Goal: Task Accomplishment & Management: Manage account settings

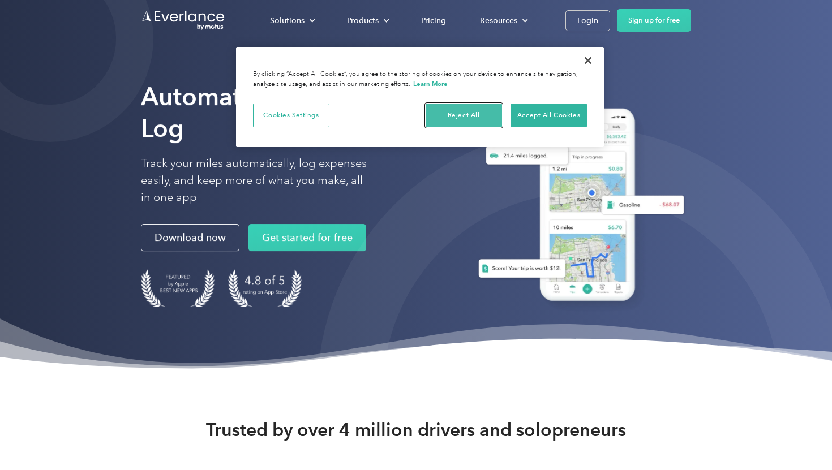
click at [482, 108] on button "Reject All" at bounding box center [464, 116] width 76 height 24
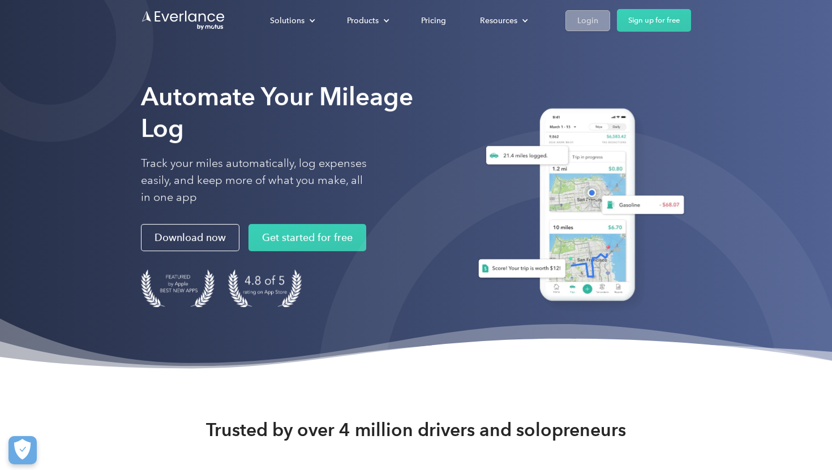
click at [597, 22] on div "Login" at bounding box center [588, 21] width 21 height 14
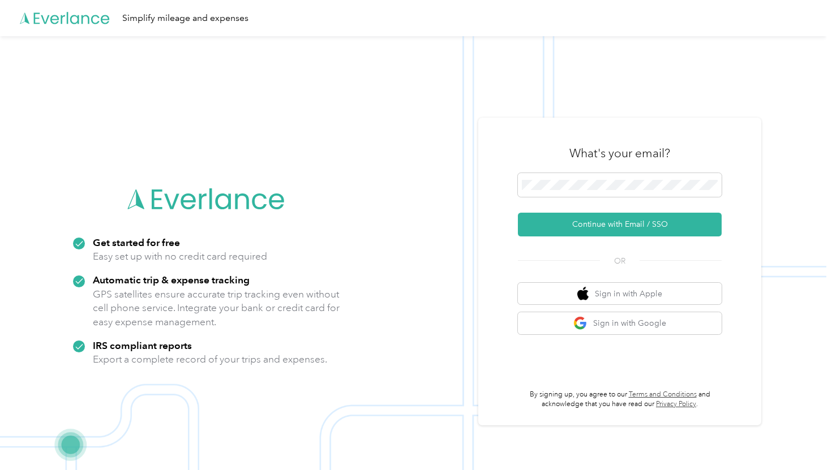
click at [544, 118] on div "What's your email? Continue with Email / SSO OR Sign in with Apple Sign in with…" at bounding box center [619, 272] width 283 height 308
click at [564, 191] on span at bounding box center [620, 185] width 204 height 24
click at [559, 177] on span at bounding box center [620, 185] width 204 height 24
click at [628, 221] on button "Continue with Email / SSO" at bounding box center [620, 225] width 204 height 24
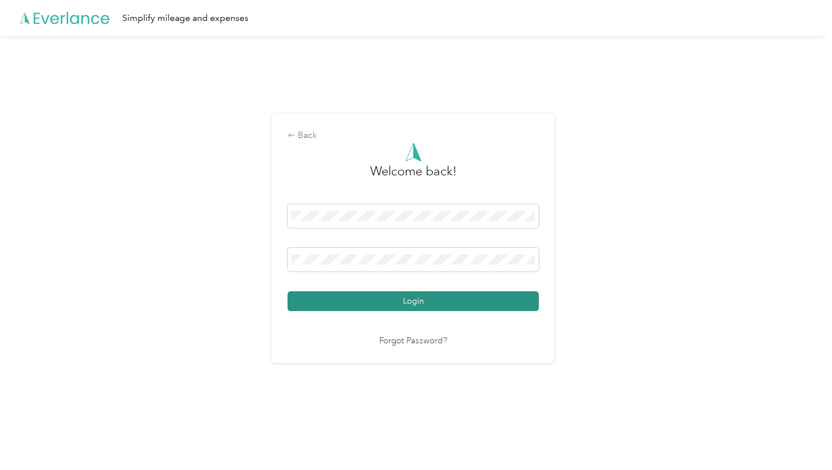
click at [467, 302] on button "Login" at bounding box center [413, 302] width 251 height 20
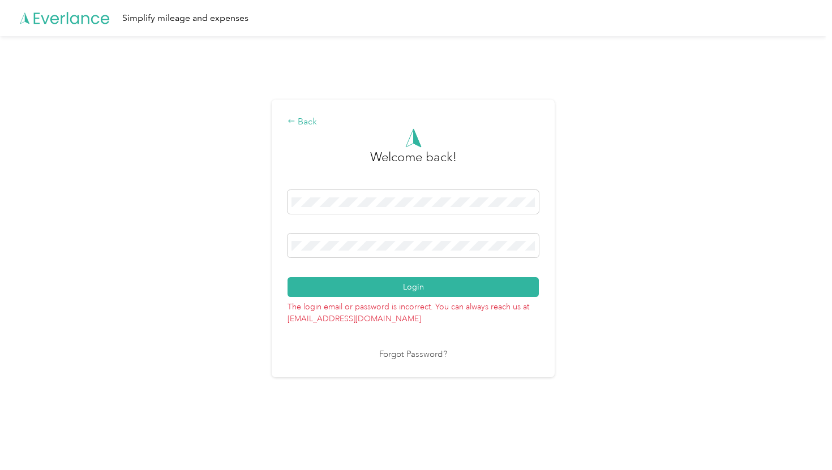
click at [293, 122] on icon at bounding box center [292, 121] width 8 height 8
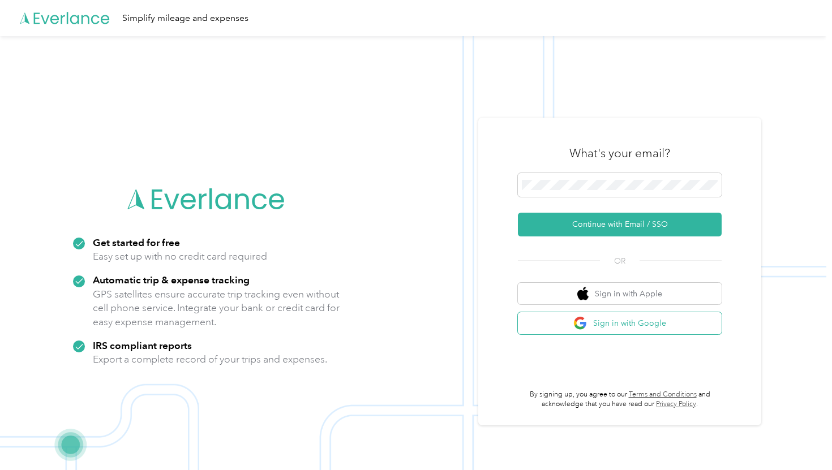
click at [567, 324] on button "Sign in with Google" at bounding box center [620, 324] width 204 height 22
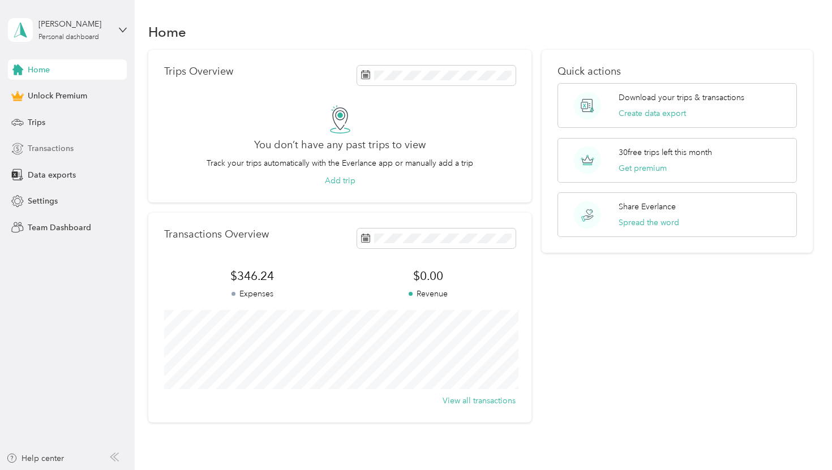
click at [44, 144] on span "Transactions" at bounding box center [51, 149] width 46 height 12
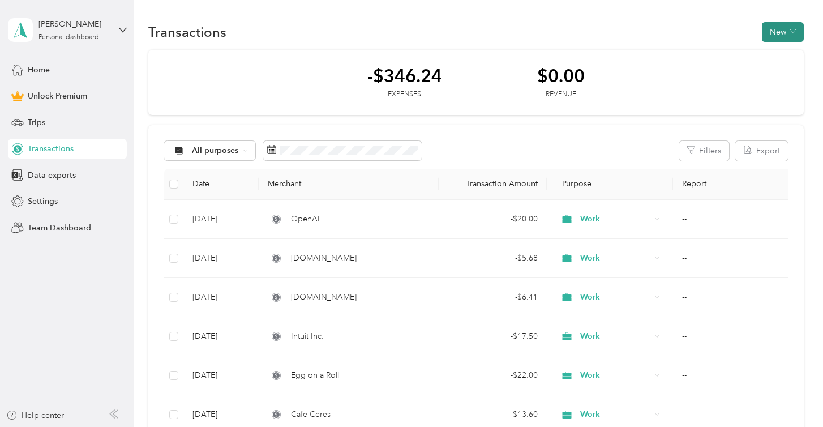
click at [794, 24] on button "New" at bounding box center [783, 32] width 42 height 20
click at [786, 54] on span "Expense" at bounding box center [786, 54] width 31 height 12
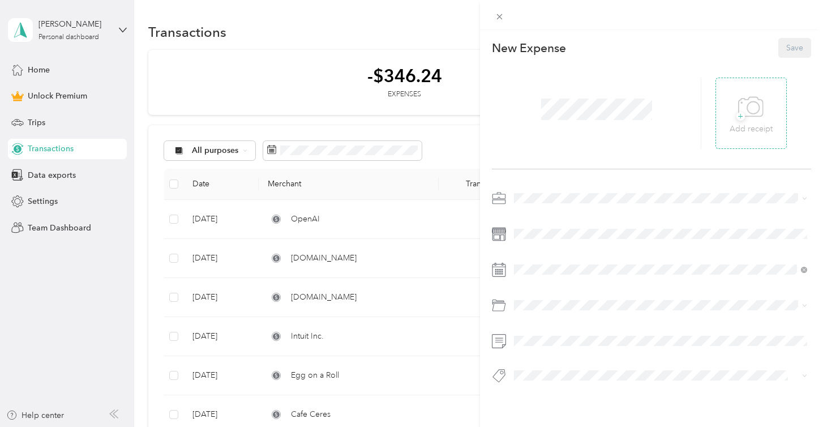
click at [738, 109] on div "+ Add receipt" at bounding box center [751, 114] width 43 height 44
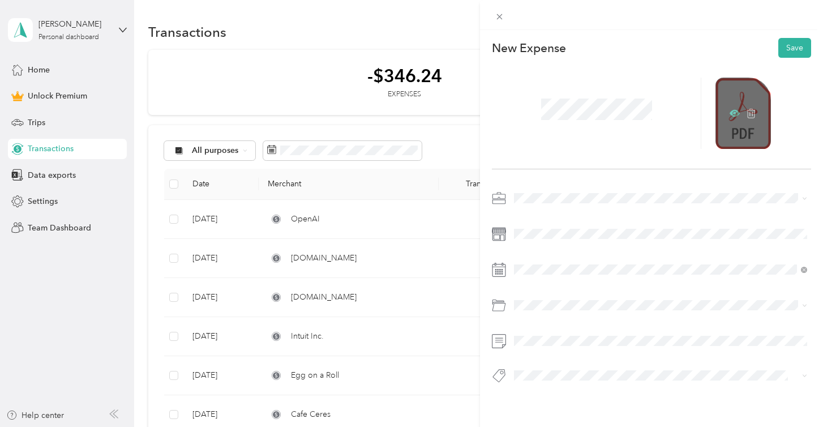
click at [732, 114] on icon at bounding box center [735, 113] width 10 height 7
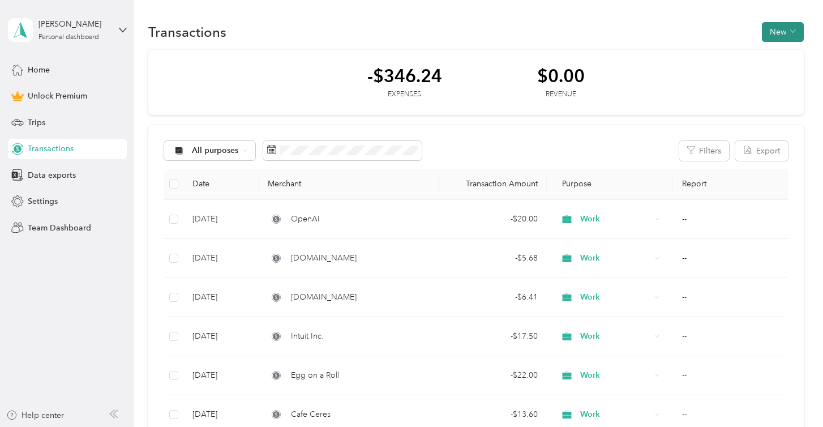
click at [781, 38] on button "New" at bounding box center [783, 32] width 42 height 20
click at [775, 54] on span "Expense" at bounding box center [786, 54] width 31 height 12
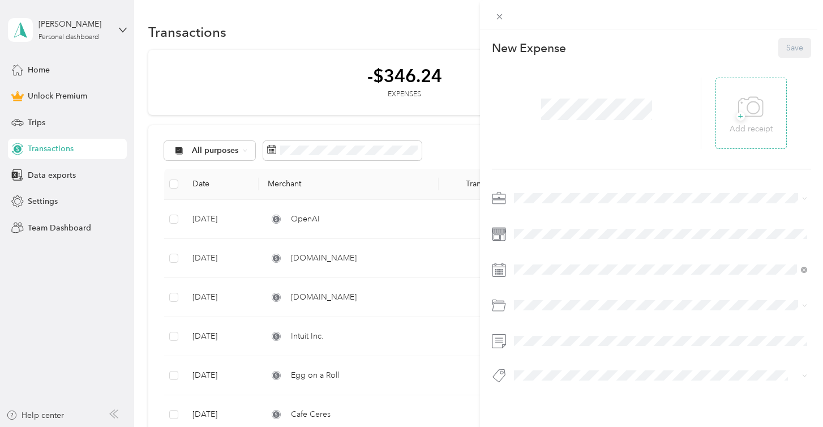
click at [762, 103] on icon at bounding box center [750, 107] width 25 height 31
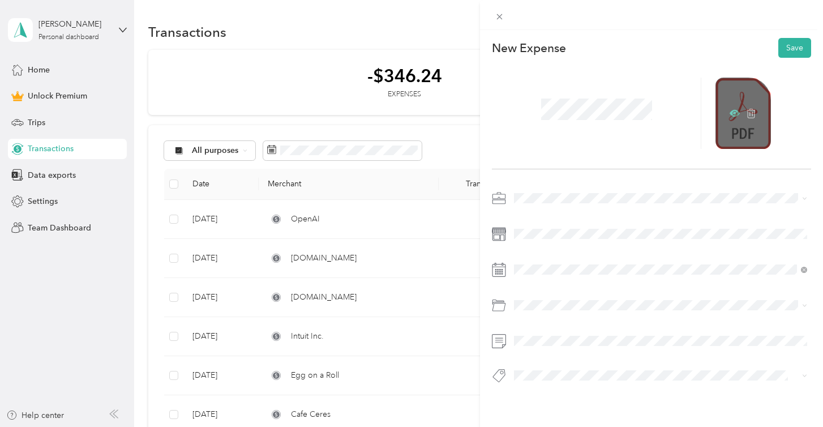
click at [733, 110] on icon at bounding box center [735, 113] width 10 height 10
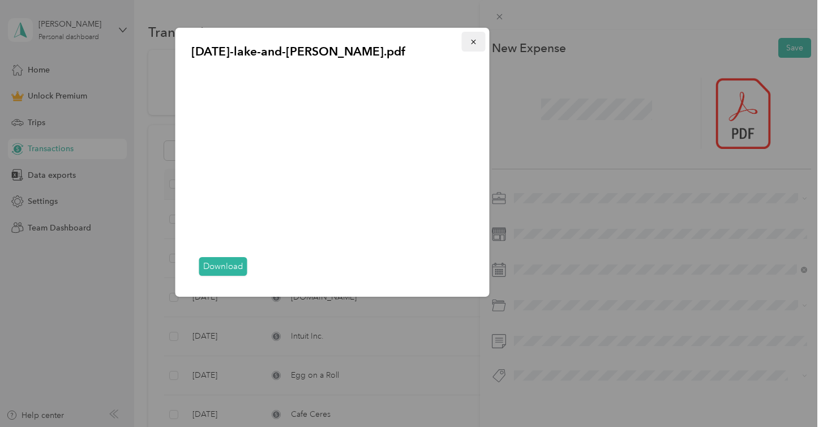
click at [480, 42] on button "button" at bounding box center [474, 42] width 24 height 20
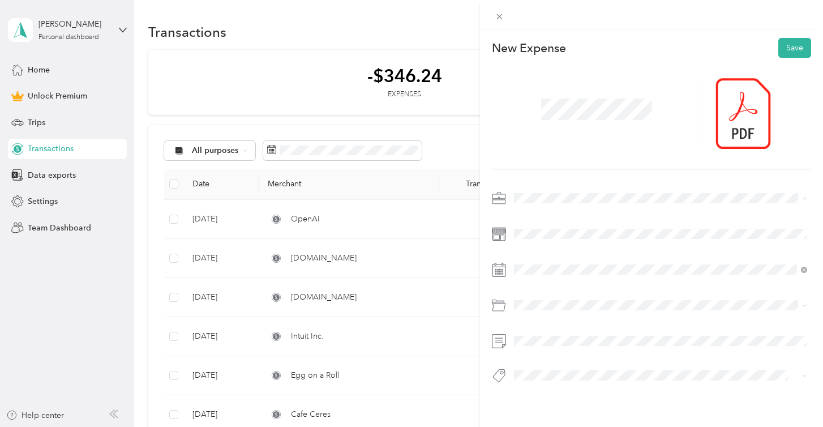
click at [542, 221] on div "Work" at bounding box center [660, 218] width 285 height 12
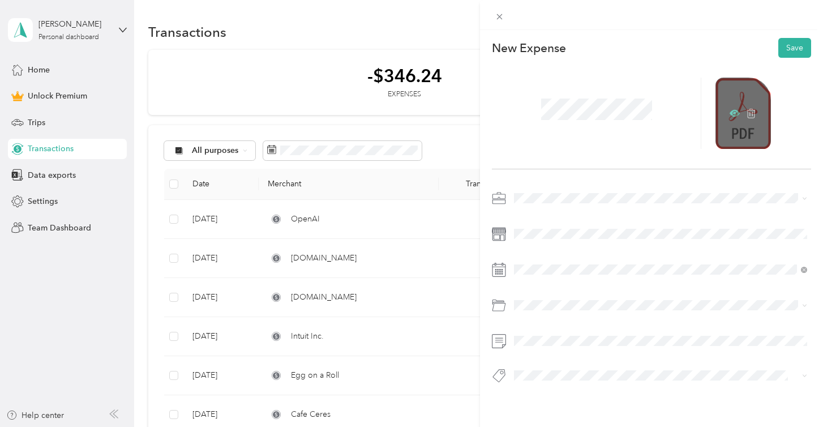
click at [732, 115] on icon at bounding box center [735, 113] width 10 height 7
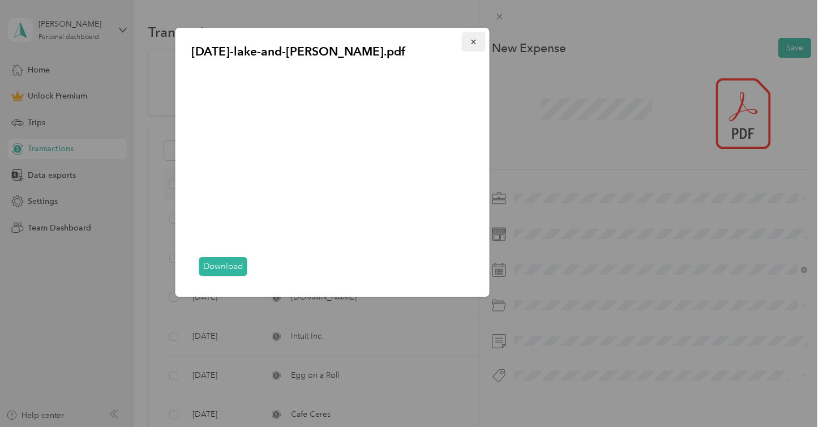
click at [477, 42] on icon "button" at bounding box center [474, 42] width 8 height 8
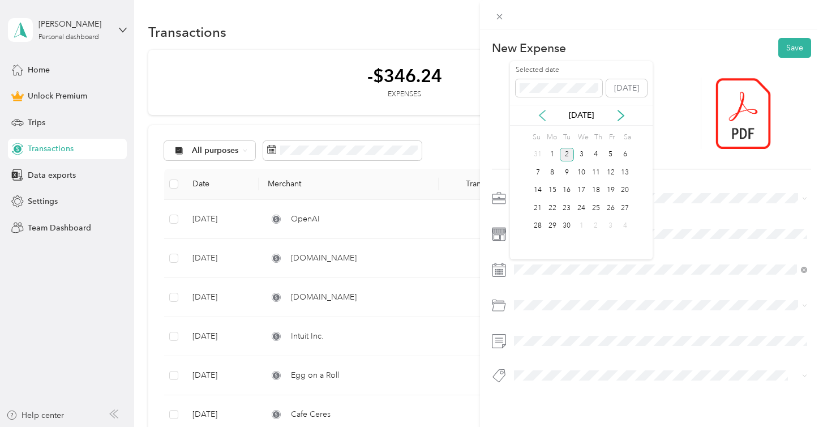
click at [544, 118] on icon at bounding box center [543, 115] width 6 height 10
click at [624, 223] on div "30" at bounding box center [625, 226] width 15 height 14
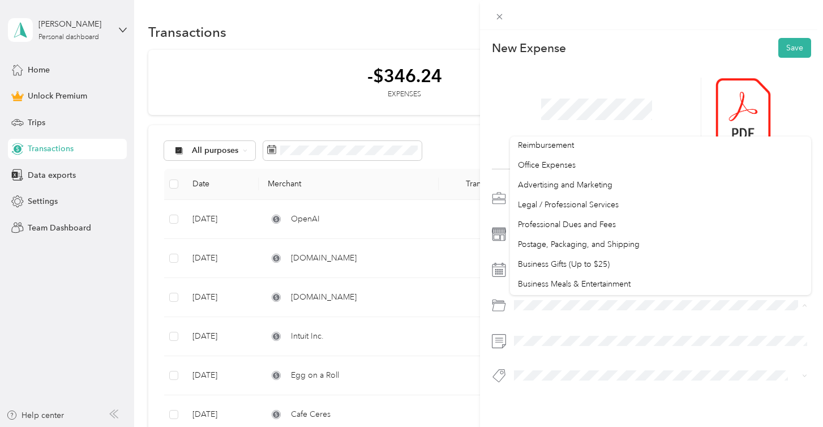
scroll to position [319, 0]
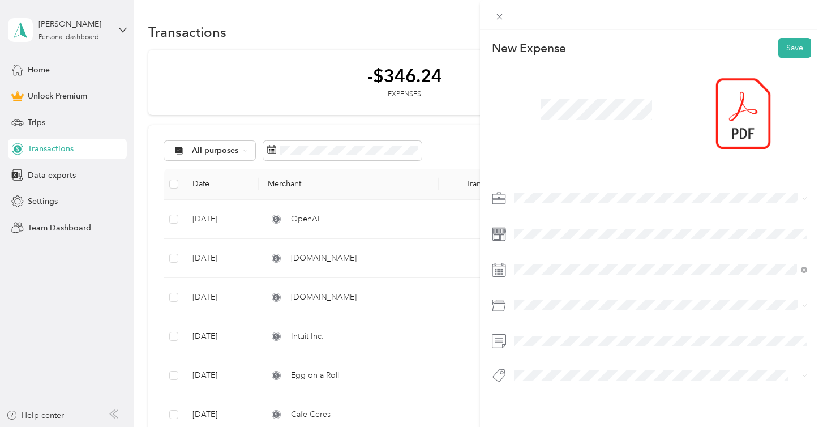
click at [559, 287] on span "Business Meals & Entertainment" at bounding box center [574, 290] width 113 height 10
click at [547, 349] on span at bounding box center [660, 341] width 301 height 18
click at [561, 295] on ol "Accomodation Food Lodging Meals Other Tools Transport" at bounding box center [660, 285] width 301 height 152
click at [551, 248] on li "Food" at bounding box center [660, 247] width 301 height 22
click at [794, 45] on button "Save" at bounding box center [794, 48] width 33 height 20
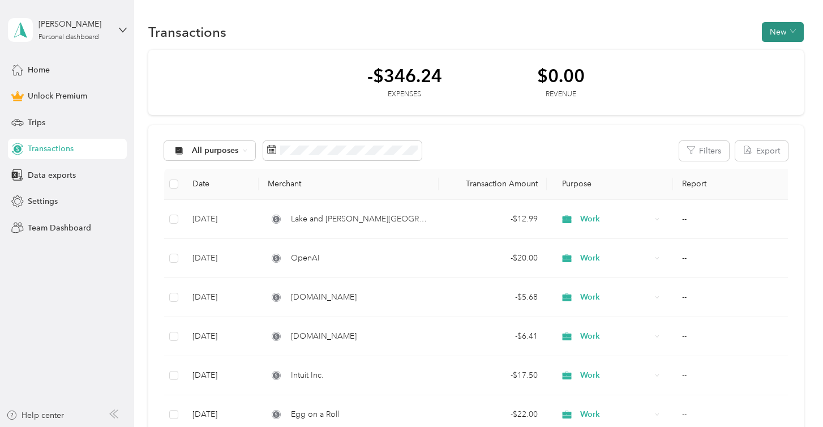
click at [795, 32] on icon "button" at bounding box center [793, 31] width 6 height 6
click at [777, 56] on span "Expense" at bounding box center [786, 54] width 31 height 12
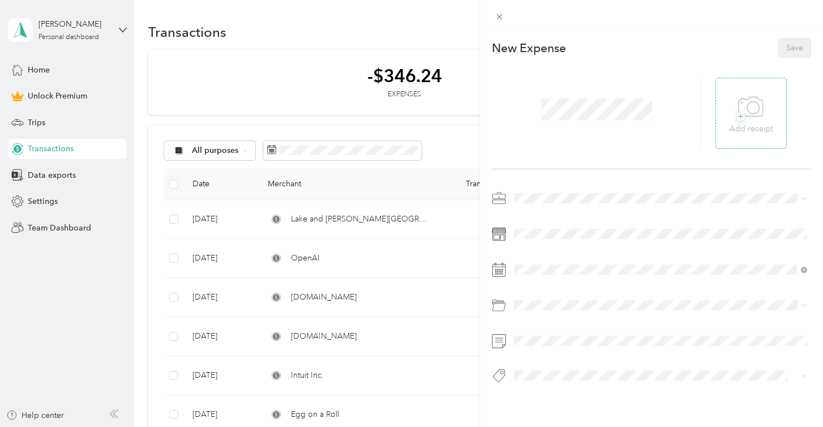
click at [761, 105] on icon at bounding box center [750, 107] width 25 height 31
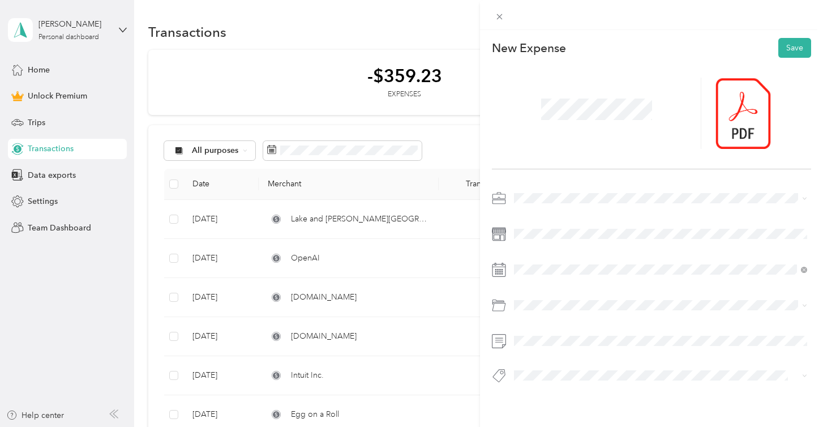
click at [574, 122] on span at bounding box center [596, 109] width 119 height 29
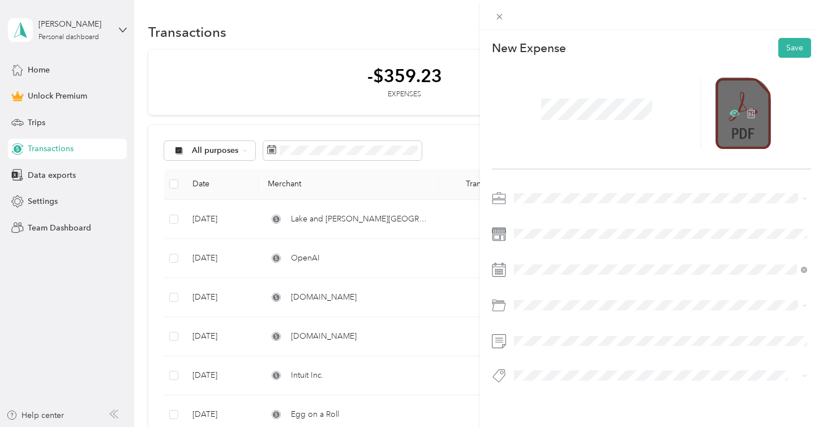
click at [739, 113] on icon at bounding box center [735, 113] width 10 height 7
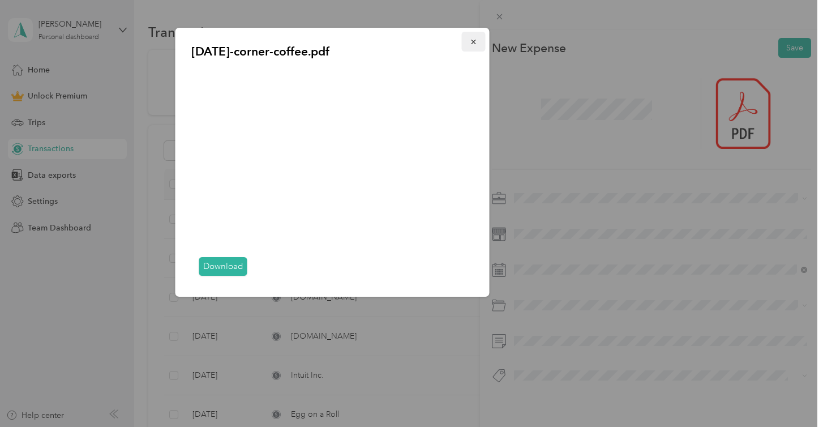
click at [476, 39] on icon "button" at bounding box center [474, 42] width 8 height 8
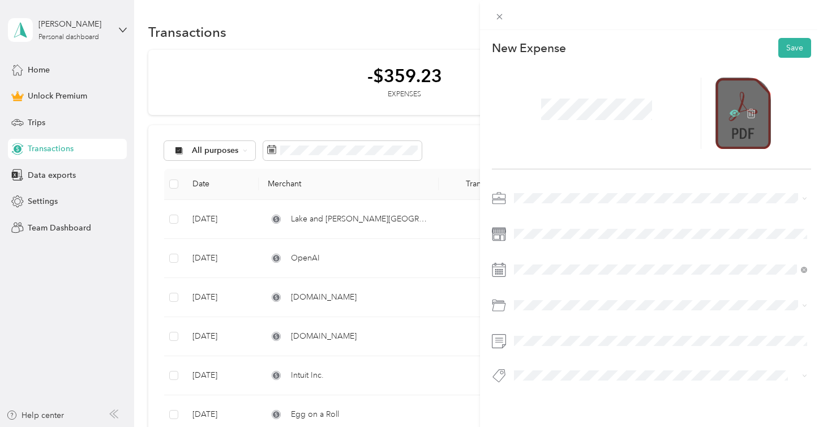
click at [734, 113] on icon at bounding box center [735, 113] width 3 height 3
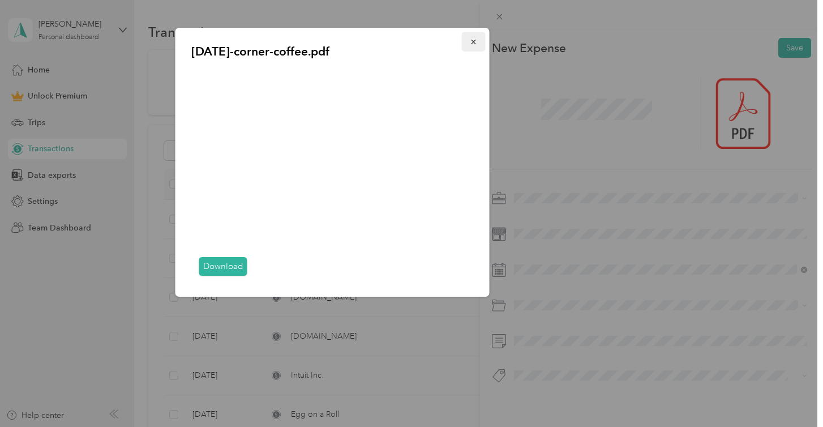
click at [471, 45] on icon "button" at bounding box center [474, 42] width 8 height 8
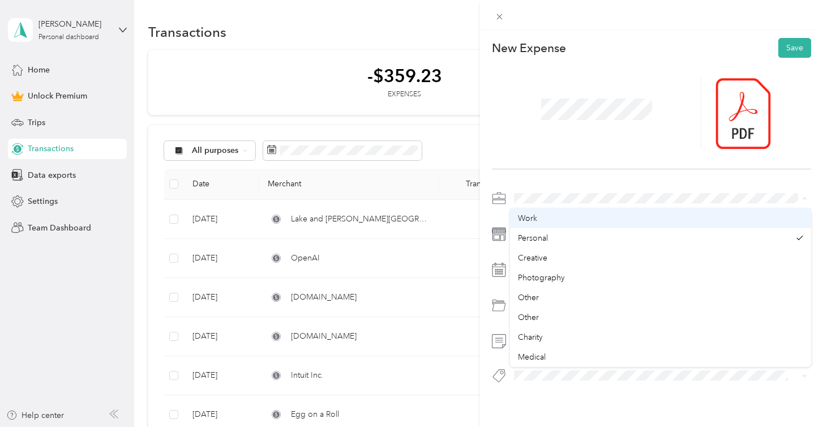
click at [563, 215] on div "Work" at bounding box center [660, 218] width 285 height 12
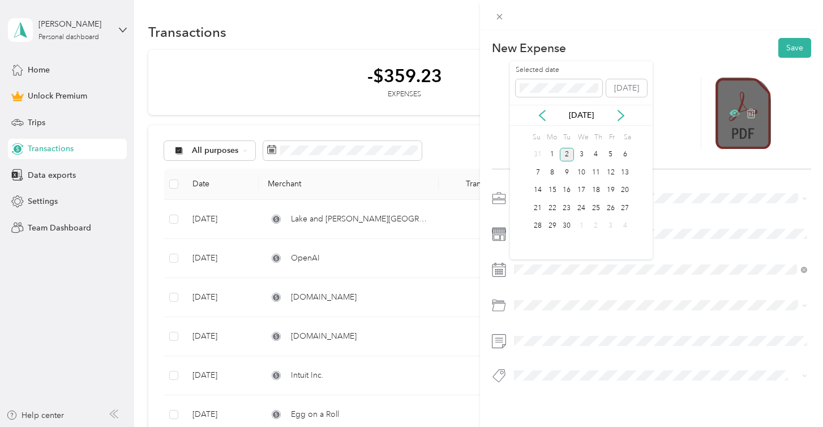
click at [735, 114] on icon at bounding box center [735, 113] width 3 height 3
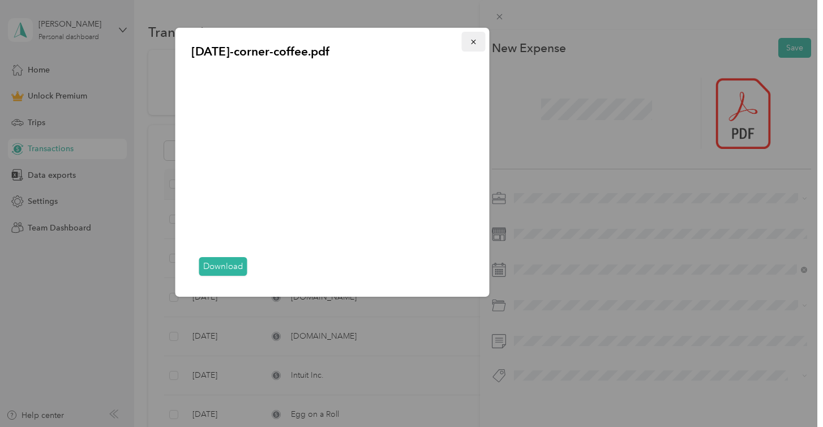
click at [473, 37] on span "button" at bounding box center [474, 42] width 8 height 10
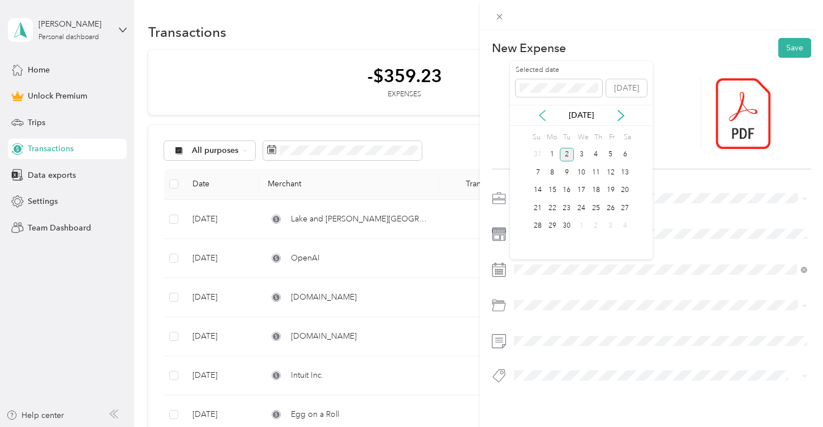
click at [546, 113] on icon at bounding box center [542, 115] width 11 height 11
click at [621, 208] on div "28" at bounding box center [625, 208] width 15 height 14
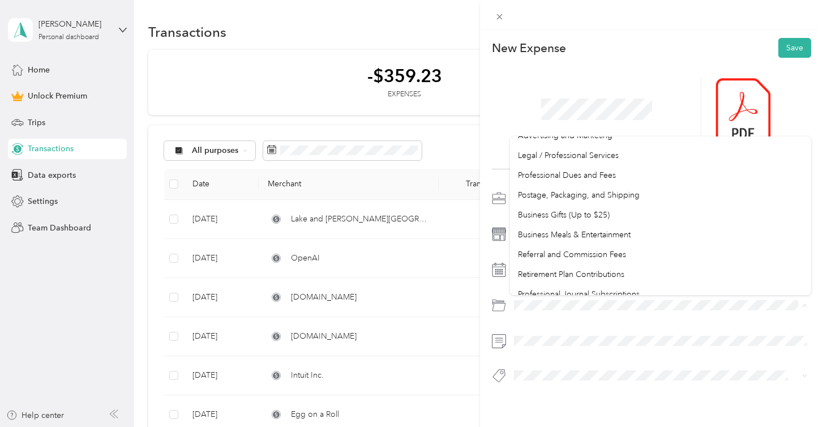
scroll to position [369, 0]
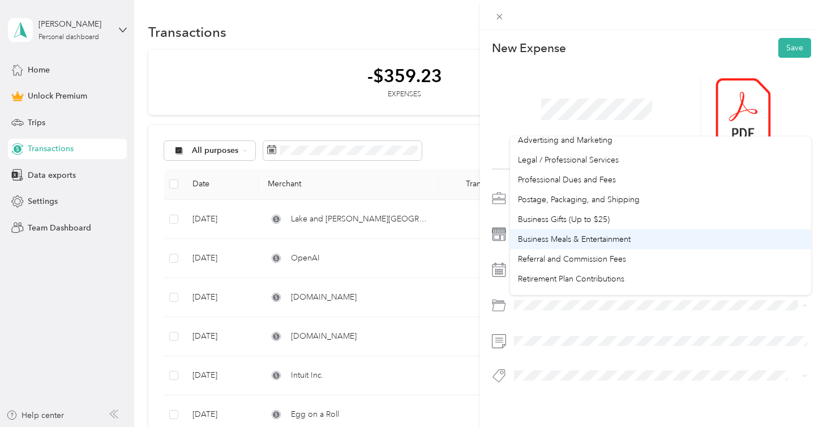
click at [566, 232] on li "Business Meals & Entertainment" at bounding box center [660, 239] width 301 height 20
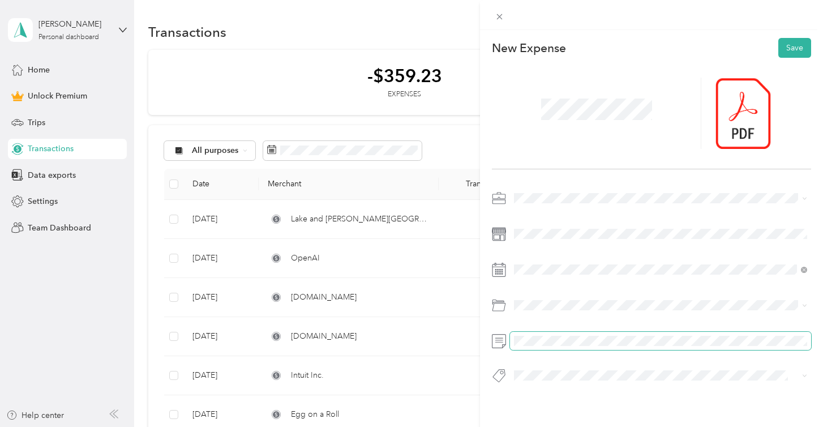
click at [537, 346] on span at bounding box center [660, 341] width 301 height 18
click at [581, 236] on li "Food" at bounding box center [660, 247] width 301 height 22
click at [795, 45] on button "Save" at bounding box center [794, 48] width 33 height 20
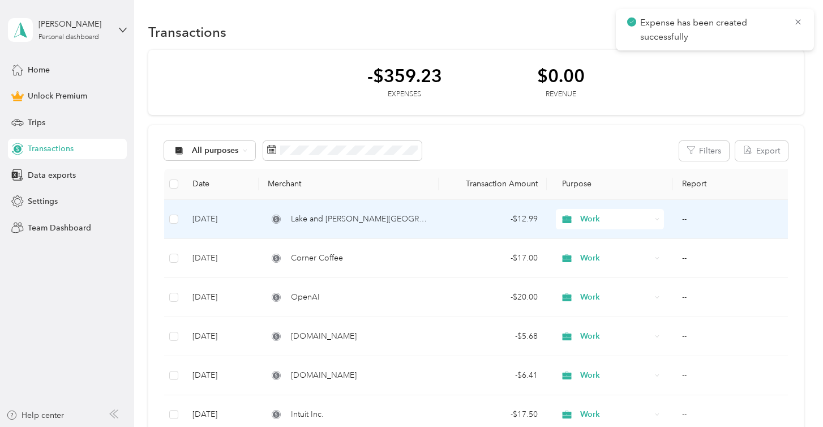
click at [342, 216] on span "Lake and Bryant Cafe" at bounding box center [360, 219] width 139 height 12
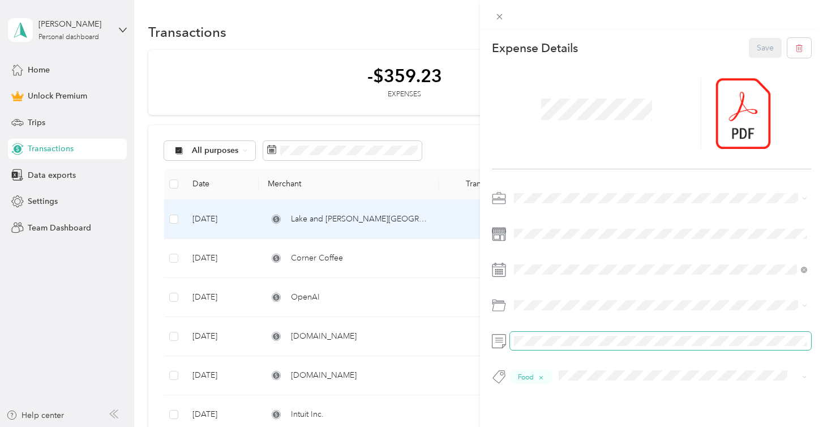
click at [538, 347] on span at bounding box center [660, 341] width 301 height 18
click at [773, 43] on button "Save" at bounding box center [765, 48] width 33 height 20
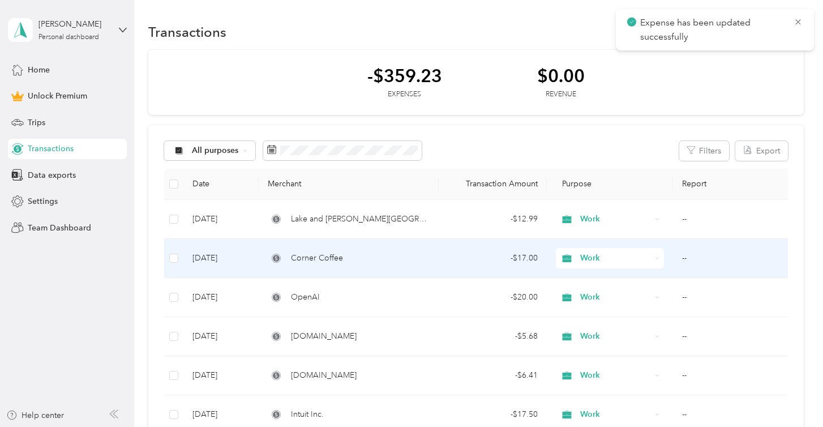
click at [378, 259] on div "Corner Coffee" at bounding box center [349, 258] width 162 height 12
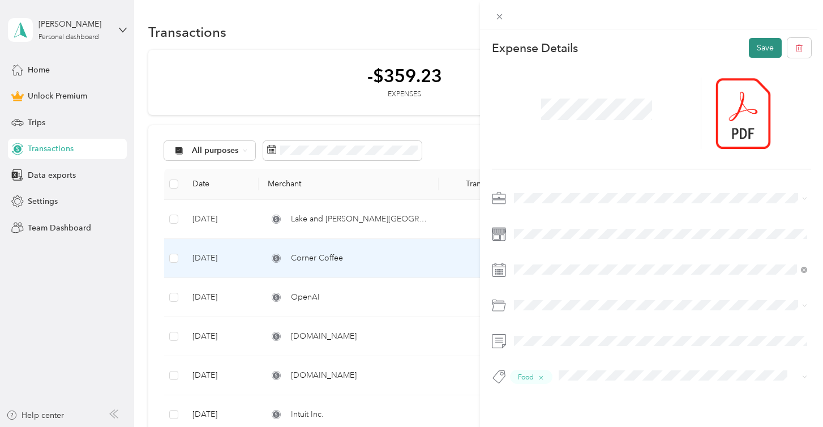
click at [773, 53] on button "Save" at bounding box center [765, 48] width 33 height 20
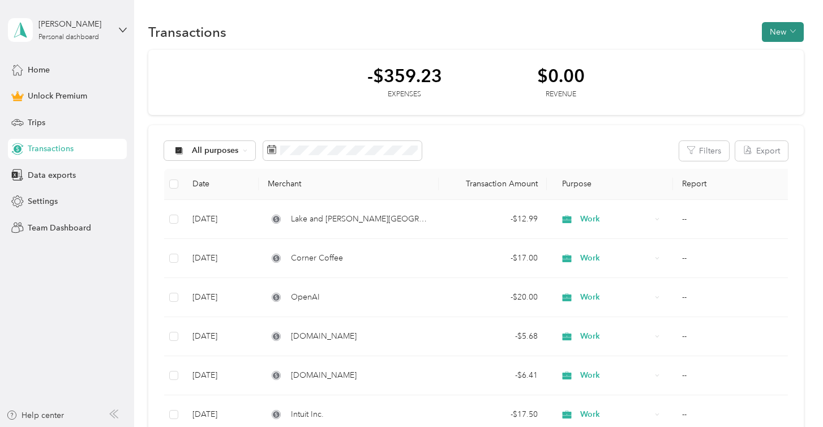
click at [784, 32] on button "New" at bounding box center [783, 32] width 42 height 20
click at [758, 28] on div "Transactions New" at bounding box center [476, 32] width 656 height 24
